Goal: Transaction & Acquisition: Purchase product/service

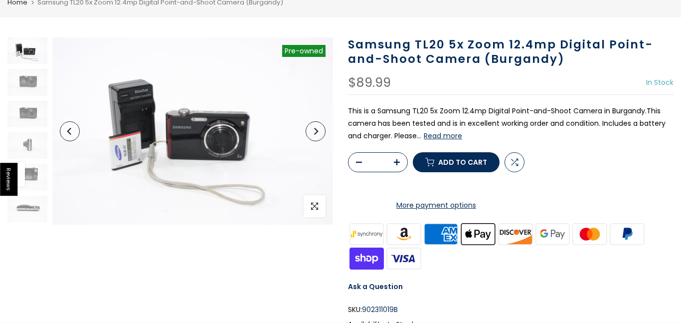
scroll to position [80, 0]
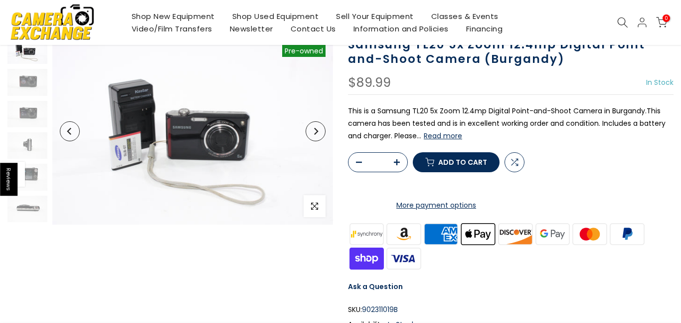
click at [448, 134] on button "Read more" at bounding box center [443, 135] width 38 height 9
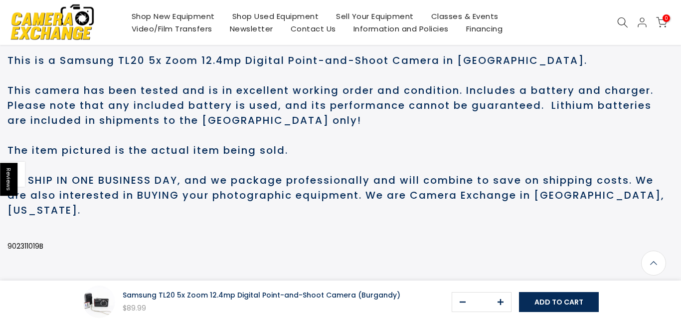
scroll to position [541, 0]
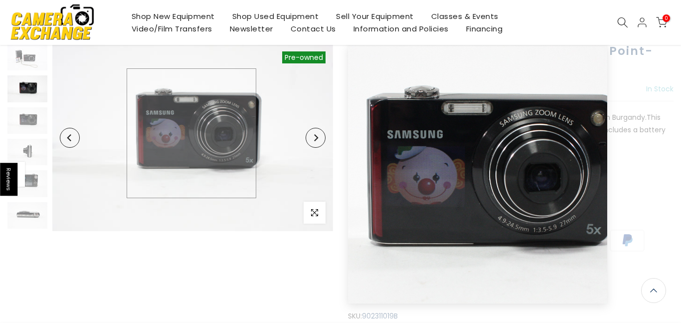
scroll to position [71, 0]
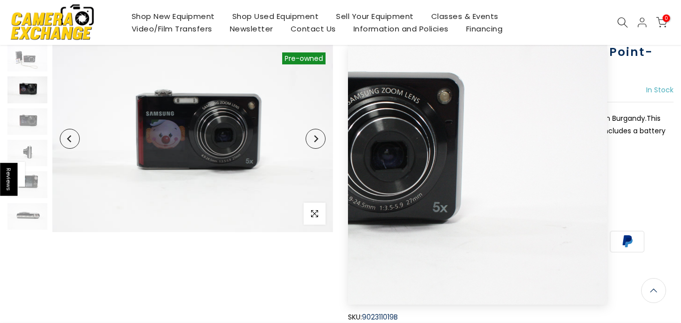
click at [310, 142] on button "Next" at bounding box center [316, 139] width 20 height 20
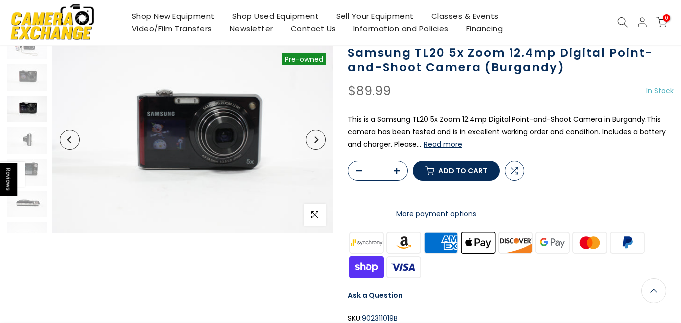
scroll to position [72, 0]
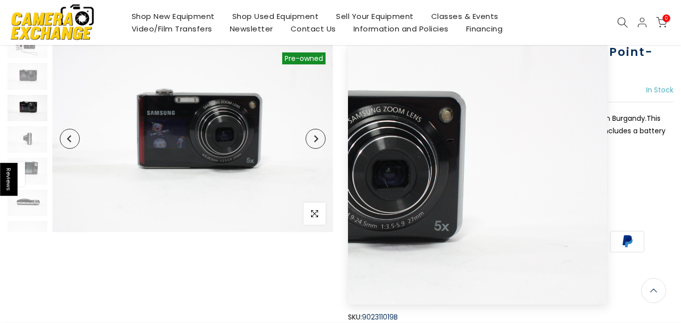
click at [312, 137] on button "Next" at bounding box center [316, 139] width 20 height 20
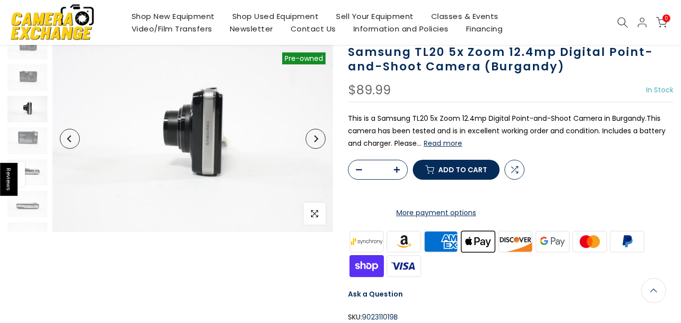
scroll to position [45, 0]
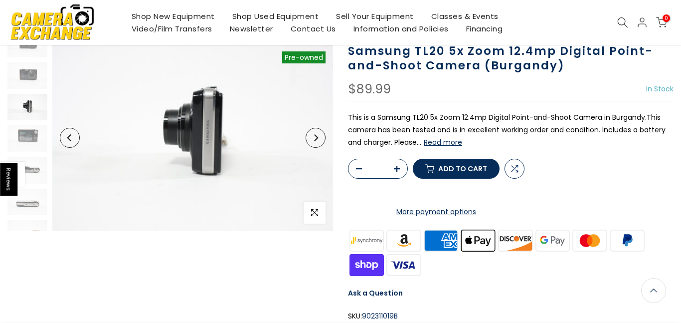
click at [312, 137] on button "Next" at bounding box center [316, 138] width 20 height 20
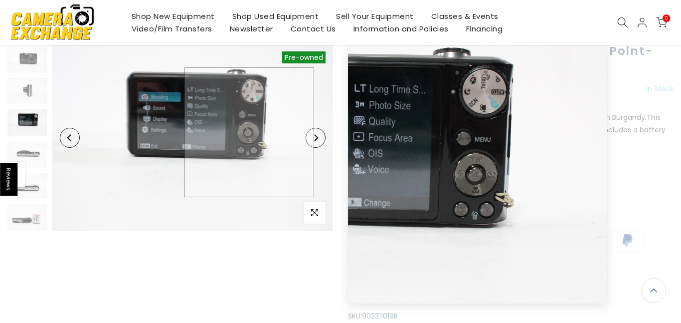
scroll to position [71, 0]
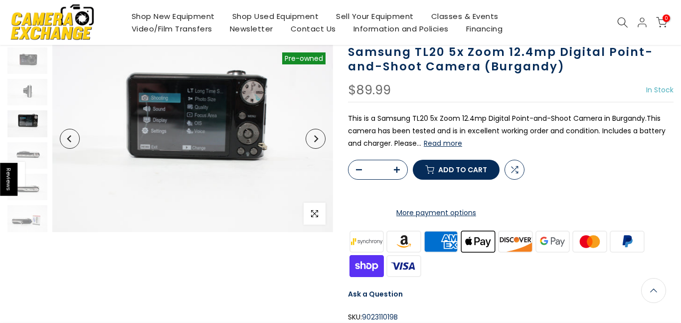
click at [310, 135] on button "Next" at bounding box center [316, 139] width 20 height 20
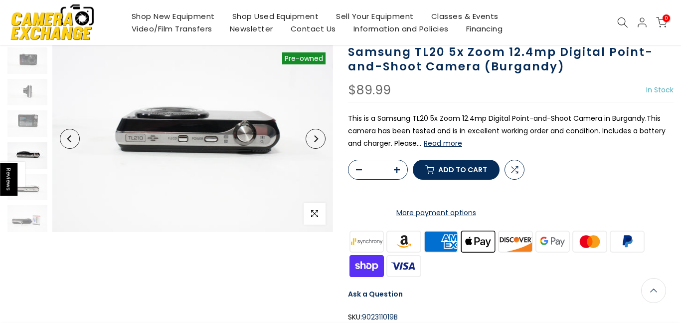
click at [310, 135] on button "Next" at bounding box center [316, 139] width 20 height 20
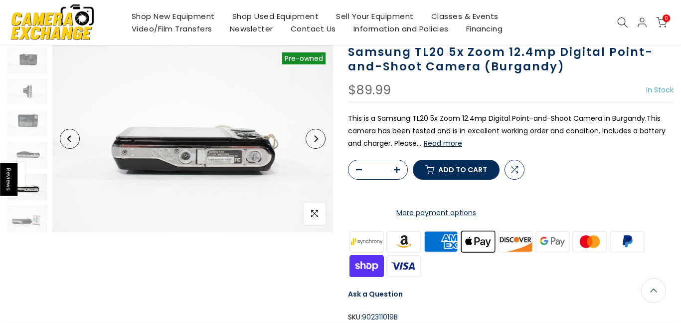
click at [310, 135] on button "Next" at bounding box center [316, 139] width 20 height 20
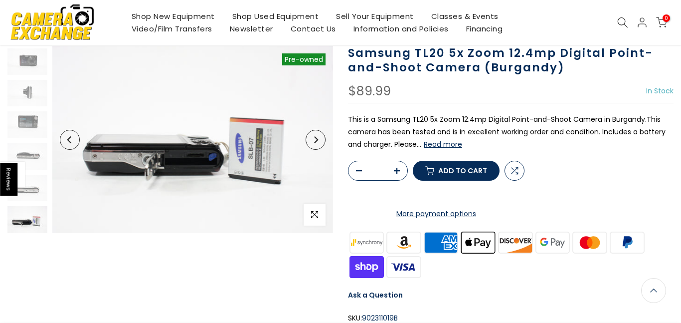
scroll to position [72, 0]
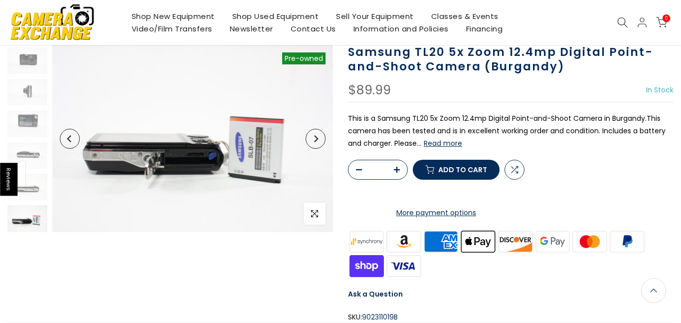
click at [310, 136] on button "Next" at bounding box center [316, 139] width 20 height 20
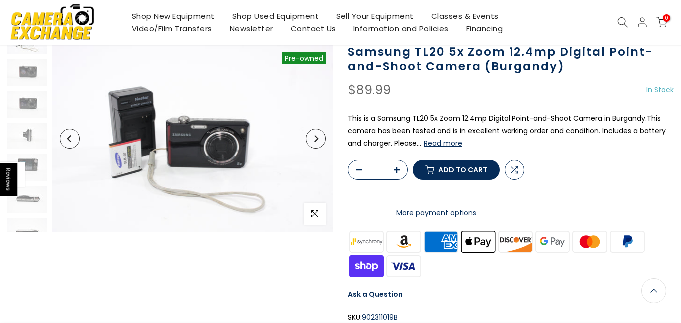
scroll to position [0, 0]
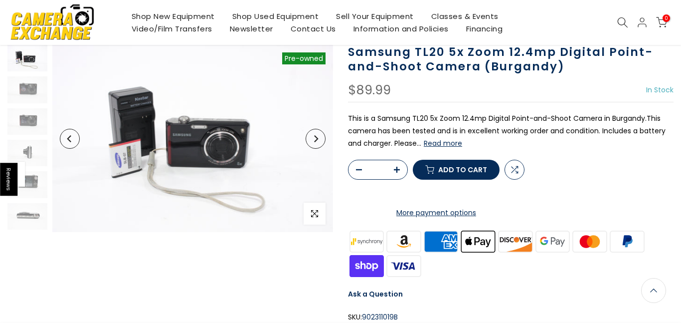
click at [312, 136] on icon "Next" at bounding box center [315, 138] width 7 height 7
